Goal: Task Accomplishment & Management: Use online tool/utility

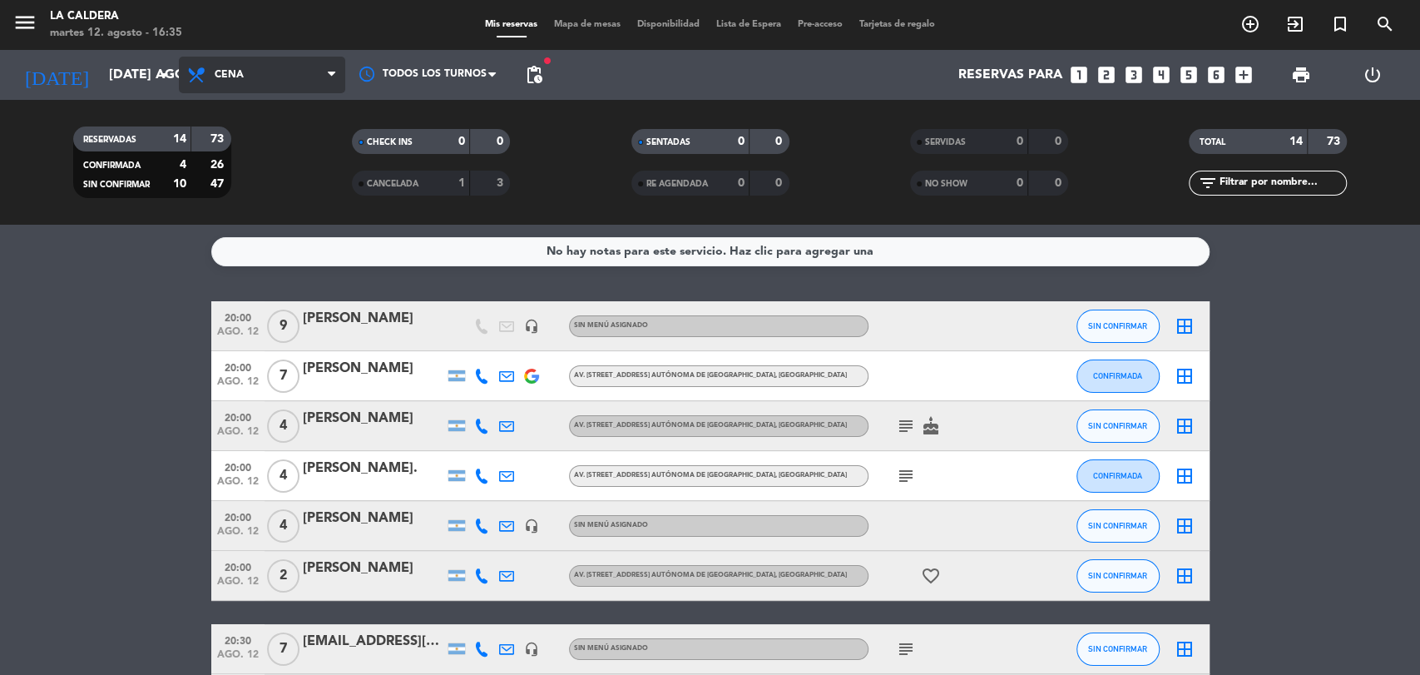
click at [260, 82] on span "Cena" at bounding box center [262, 75] width 166 height 37
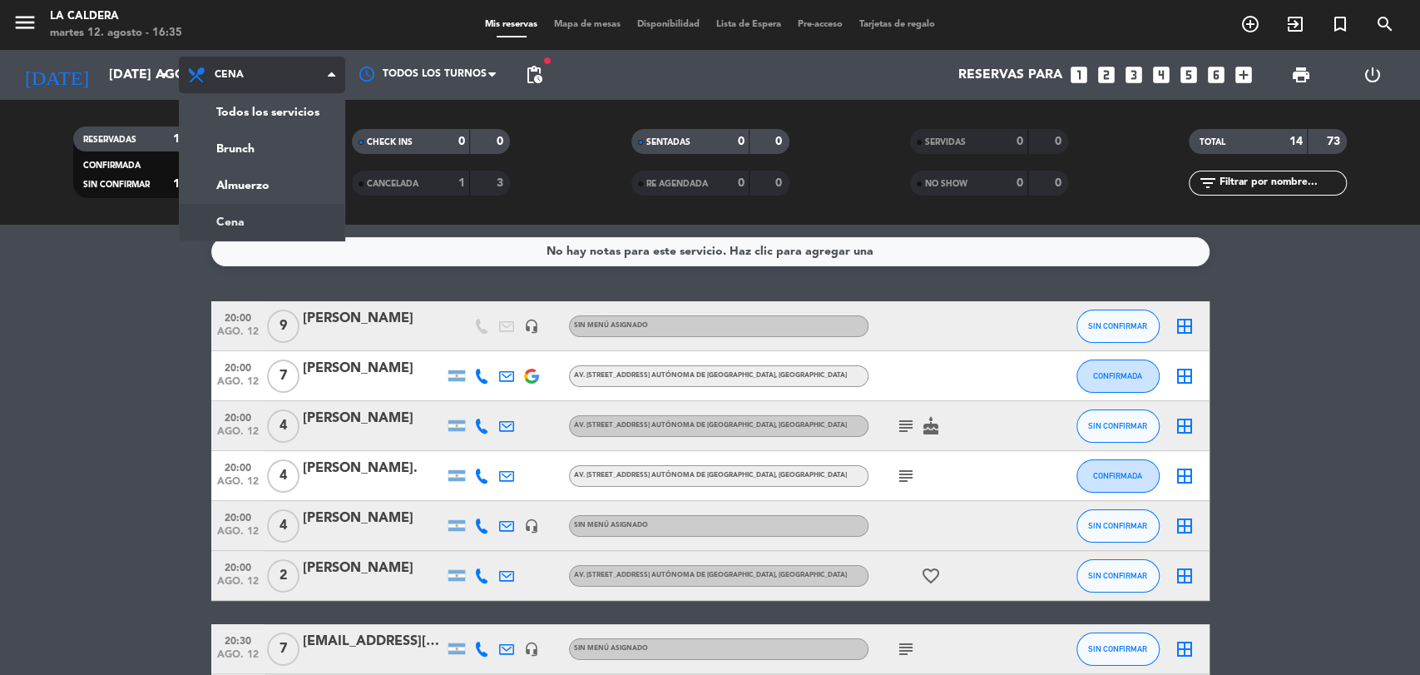
click at [260, 82] on span "Cena" at bounding box center [262, 75] width 166 height 37
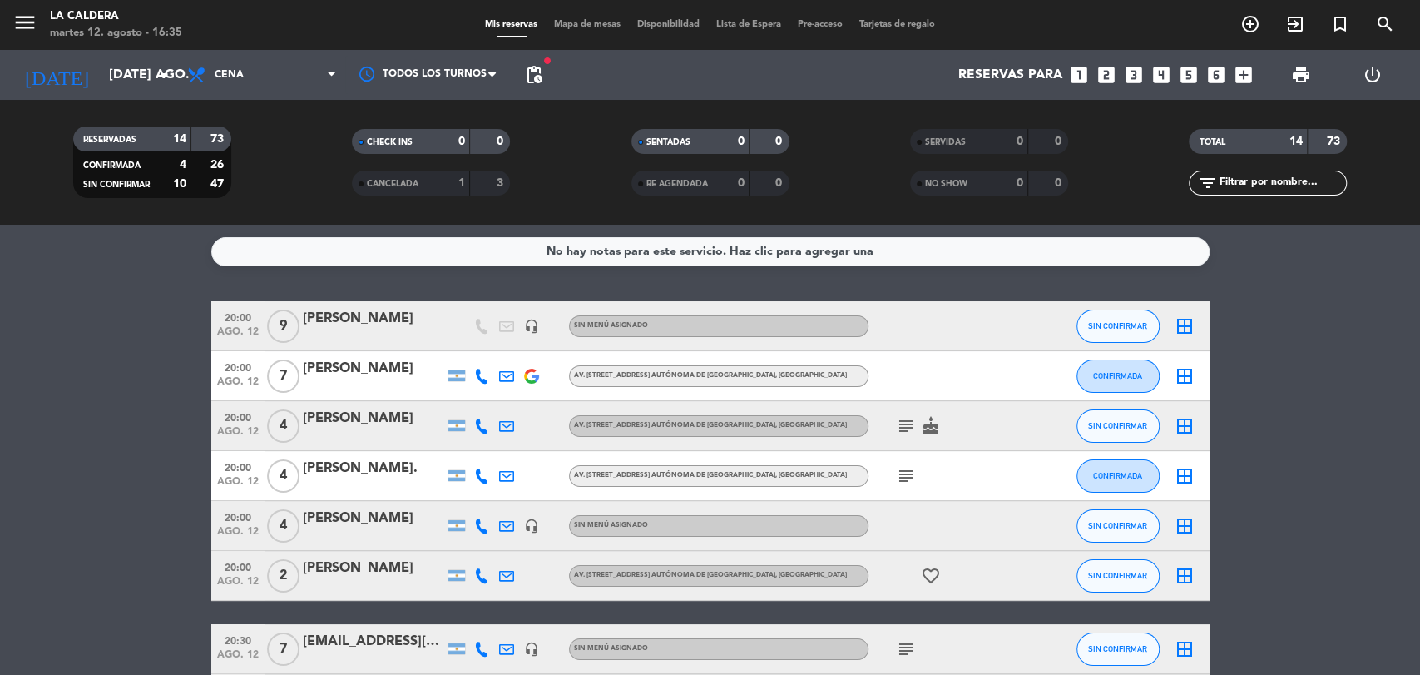
click at [107, 51] on div "[DATE] [DATE] ago. arrow_drop_down" at bounding box center [95, 75] width 166 height 50
click at [122, 95] on div "[DATE] [DATE] ago. arrow_drop_down" at bounding box center [95, 75] width 166 height 50
click at [116, 81] on input "[DATE] ago." at bounding box center [189, 75] width 176 height 32
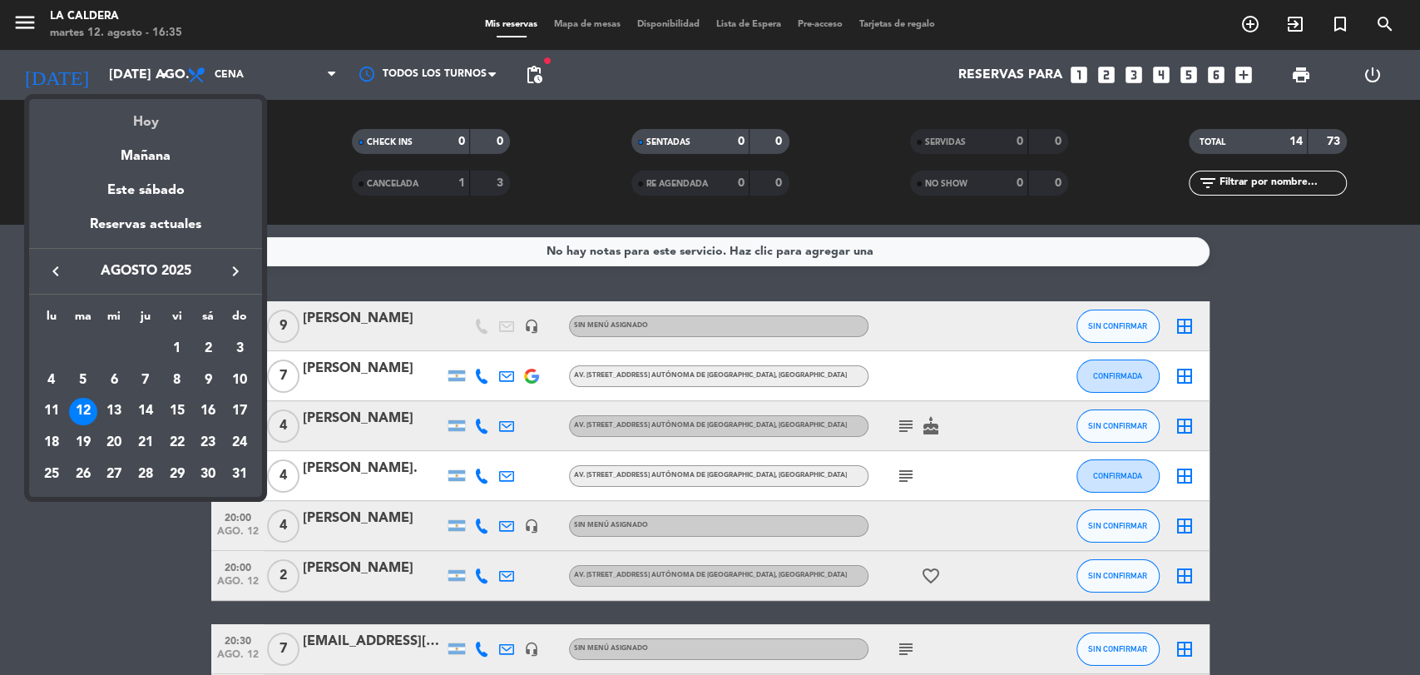
click at [151, 129] on div "Hoy" at bounding box center [145, 116] width 233 height 34
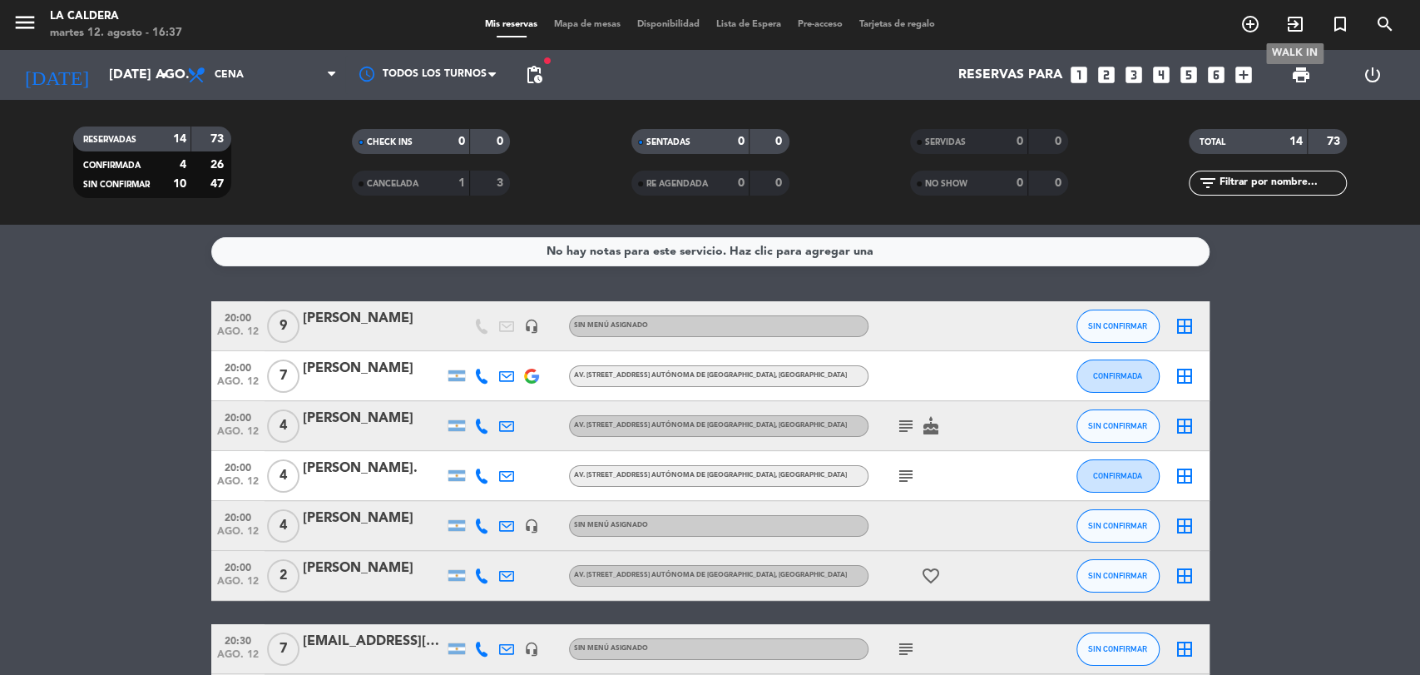
click at [1309, 28] on span "exit_to_app" at bounding box center [1295, 24] width 45 height 28
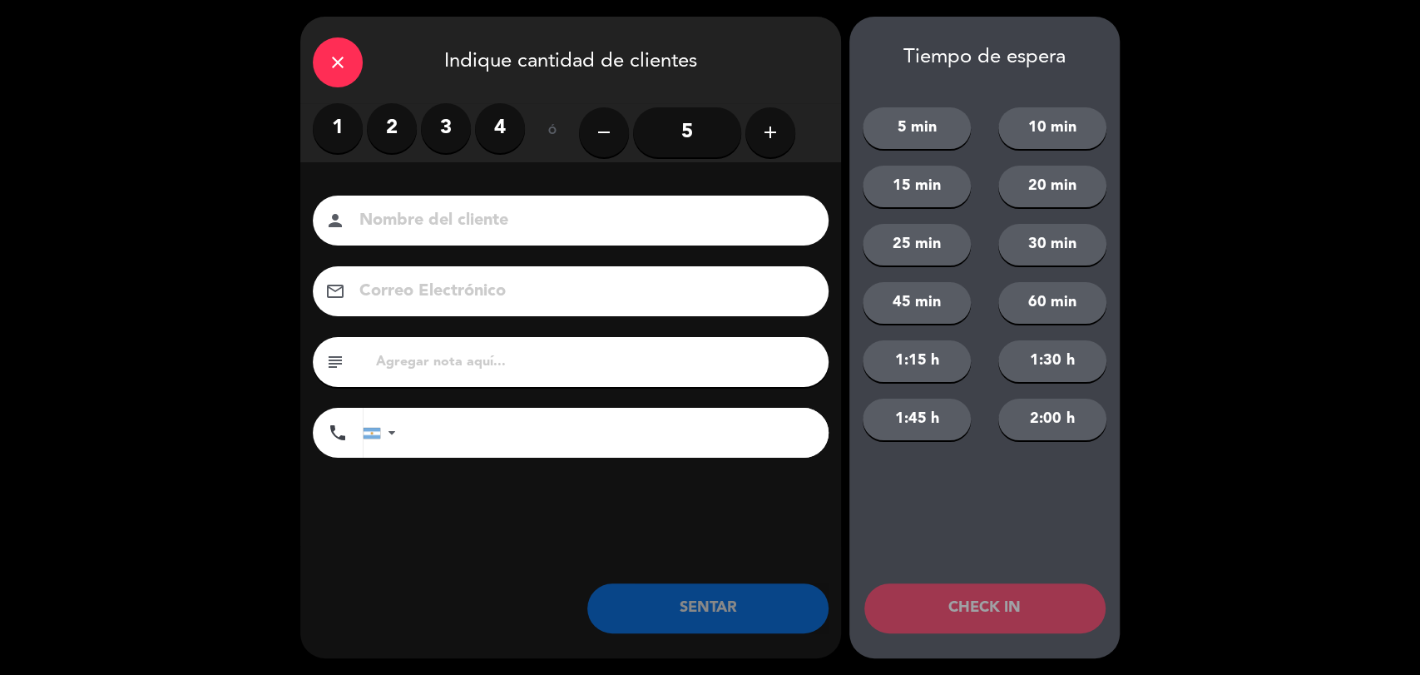
click at [665, 567] on div "close Indique cantidad de clientes 1 2 3 4 ó remove 5 add Nombre del cliente pe…" at bounding box center [570, 337] width 541 height 641
click at [333, 55] on icon "close" at bounding box center [338, 62] width 20 height 20
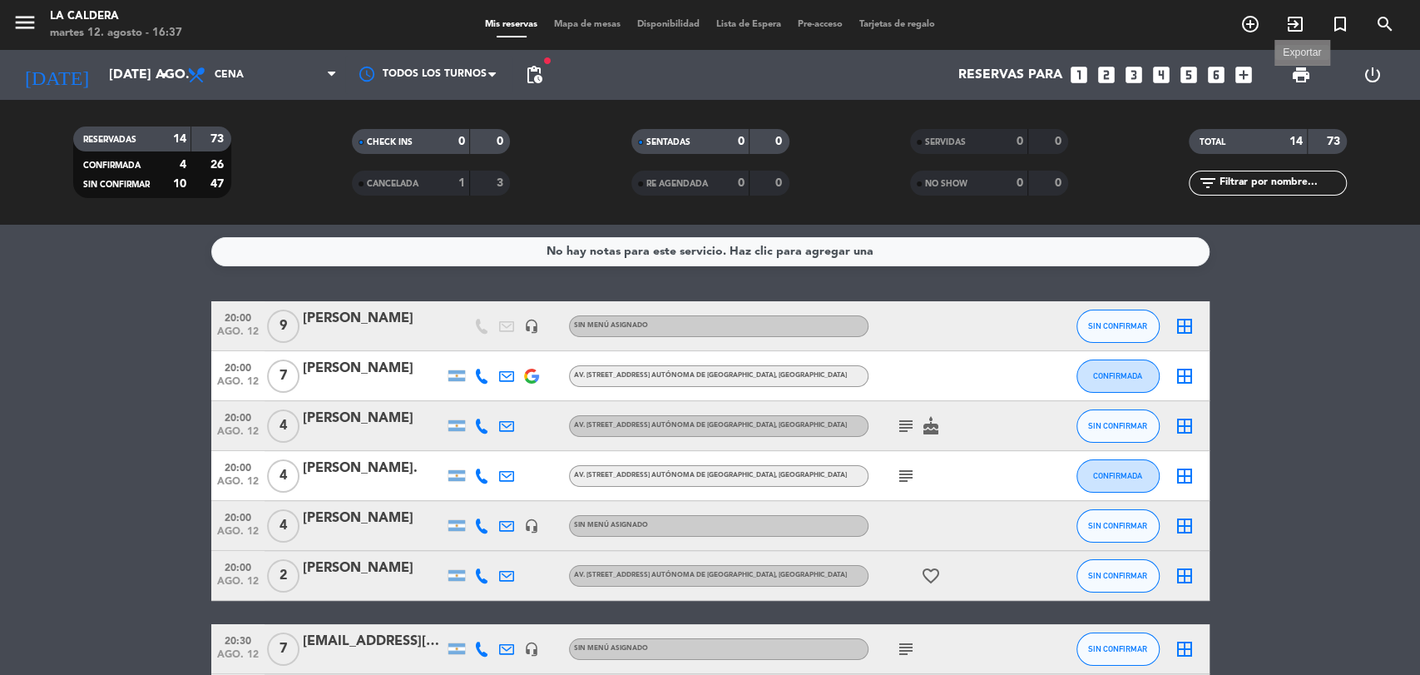
click at [1303, 73] on span "print" at bounding box center [1301, 75] width 20 height 20
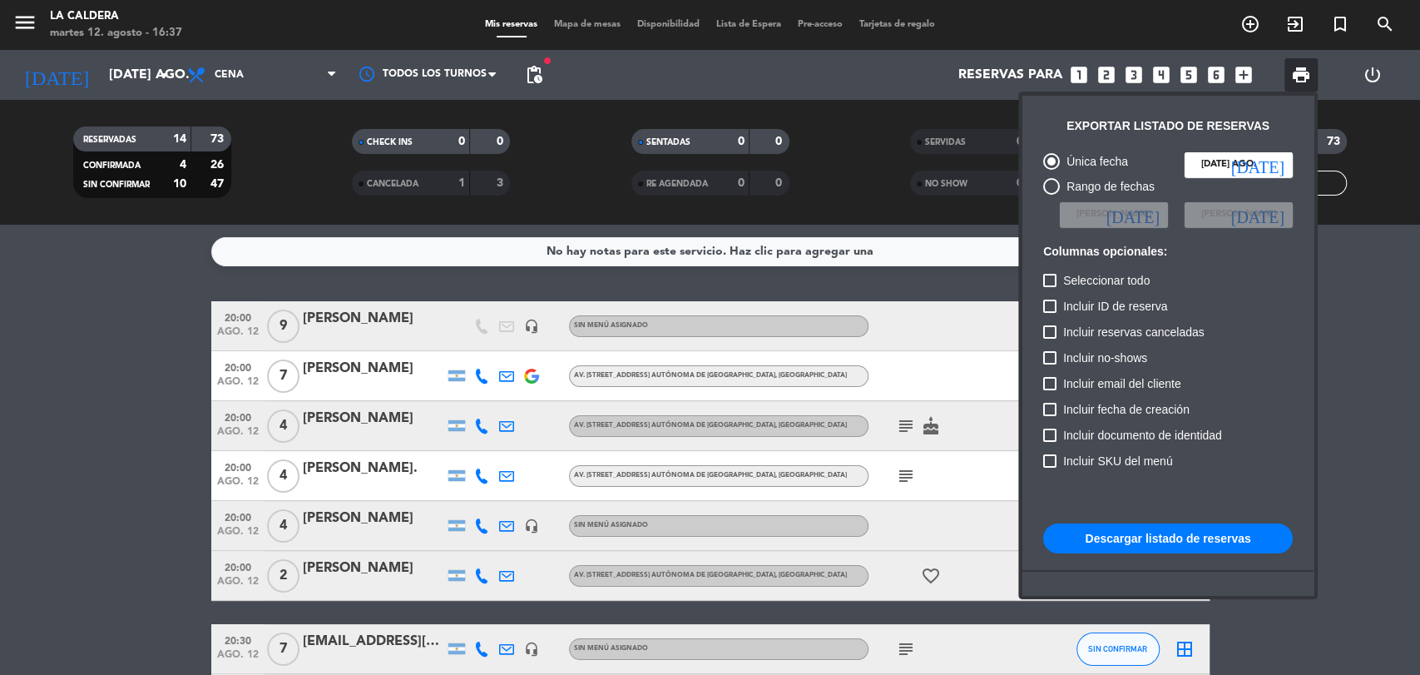
click at [1147, 541] on button "Descargar listado de reservas" at bounding box center [1168, 538] width 250 height 30
click at [1186, 534] on button "Descargar listado de reservas" at bounding box center [1168, 538] width 250 height 30
click at [141, 83] on div at bounding box center [710, 337] width 1420 height 675
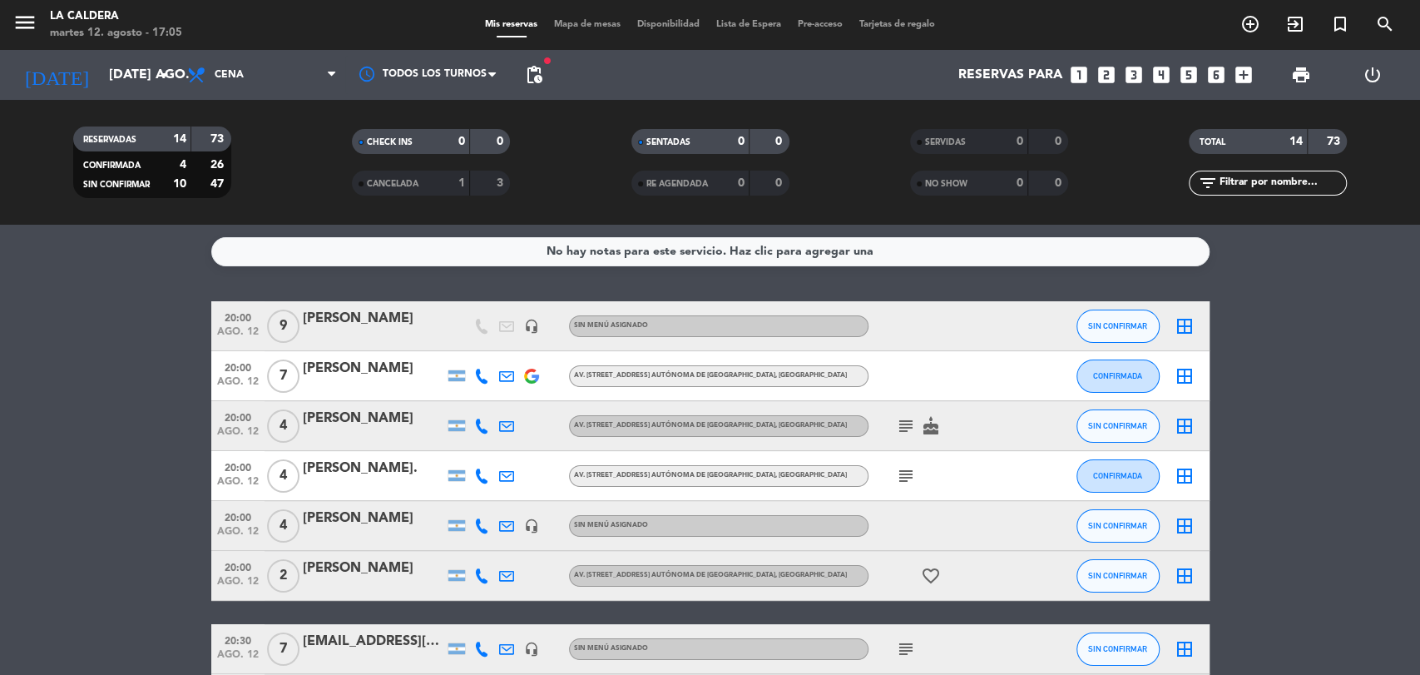
click at [67, 325] on bookings-row "20:00 ago. 12 9 [PERSON_NAME] headset_mic Sin menú asignado SIN CONFIRMAR borde…" at bounding box center [710, 673] width 1420 height 745
click at [153, 72] on input "[DATE] ago." at bounding box center [189, 75] width 176 height 32
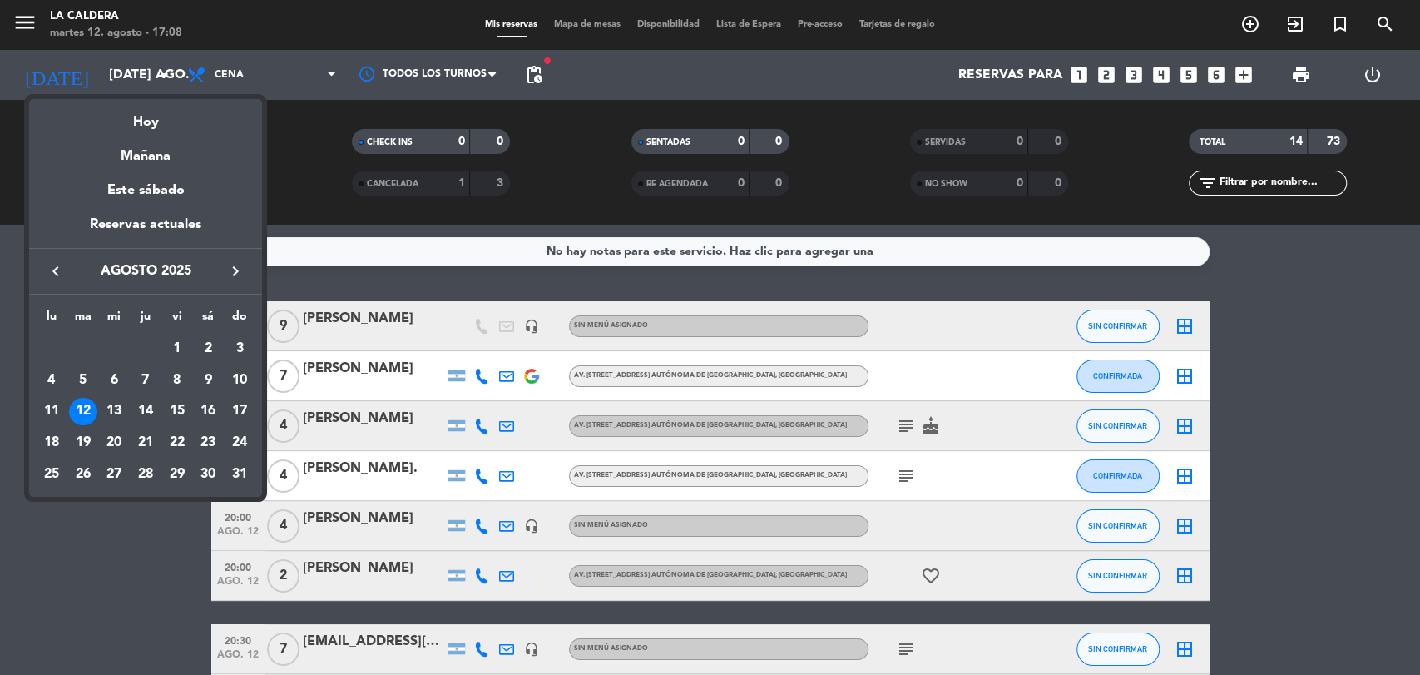
click at [306, 179] on div at bounding box center [710, 337] width 1420 height 675
